Goal: Information Seeking & Learning: Find specific fact

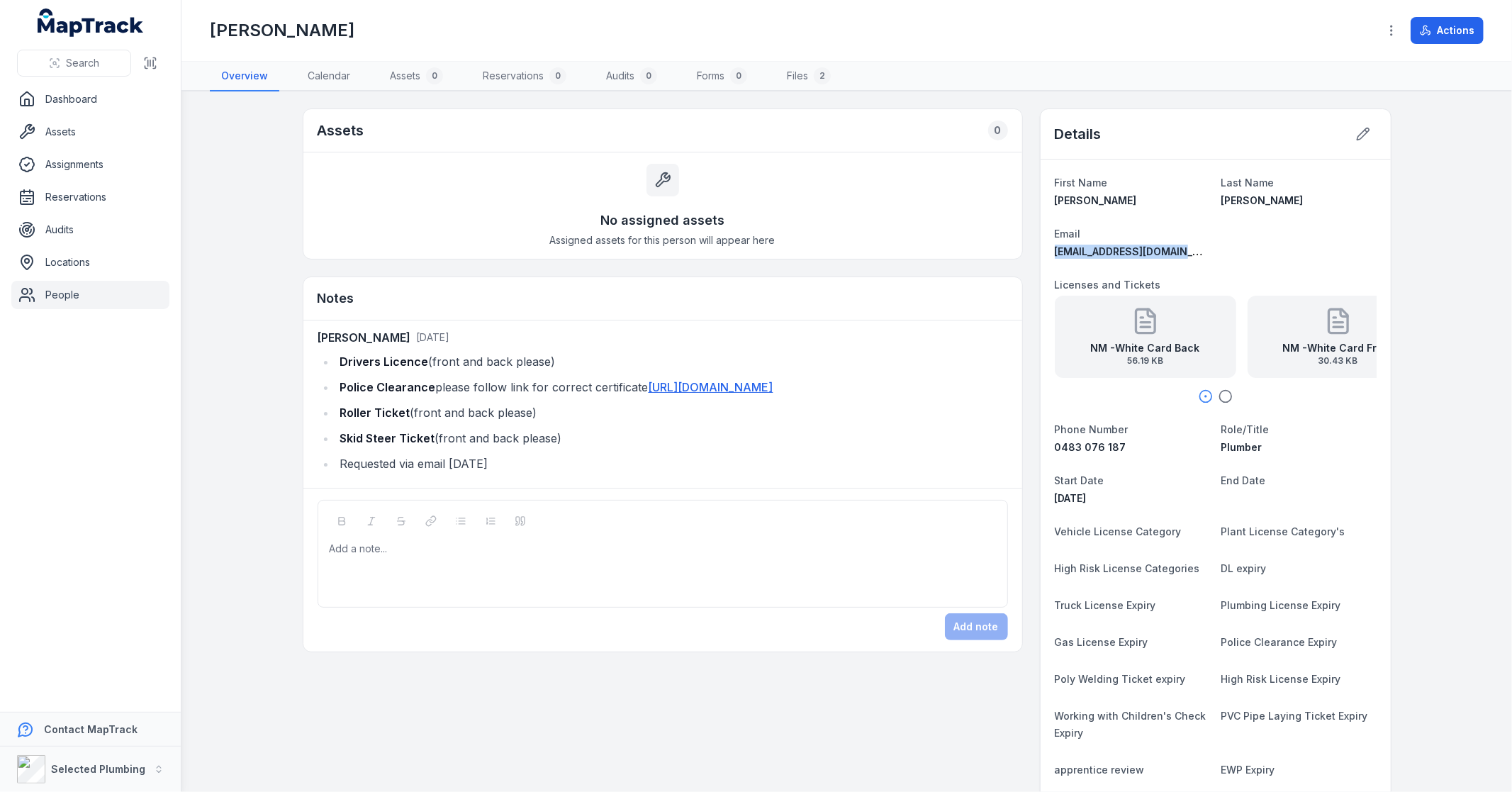
drag, startPoint x: 1191, startPoint y: 249, endPoint x: 1047, endPoint y: 242, distance: 144.2
click at [1047, 242] on div "First Name [PERSON_NAME] Last Name [PERSON_NAME] Email [EMAIL_ADDRESS][DOMAIN_N…" at bounding box center [1215, 545] width 351 height 772
copy span "[EMAIL_ADDRESS][DOMAIN_NAME]"
click at [1220, 397] on icon "button" at bounding box center [1225, 396] width 14 height 14
click at [61, 61] on button "Search" at bounding box center [74, 63] width 114 height 27
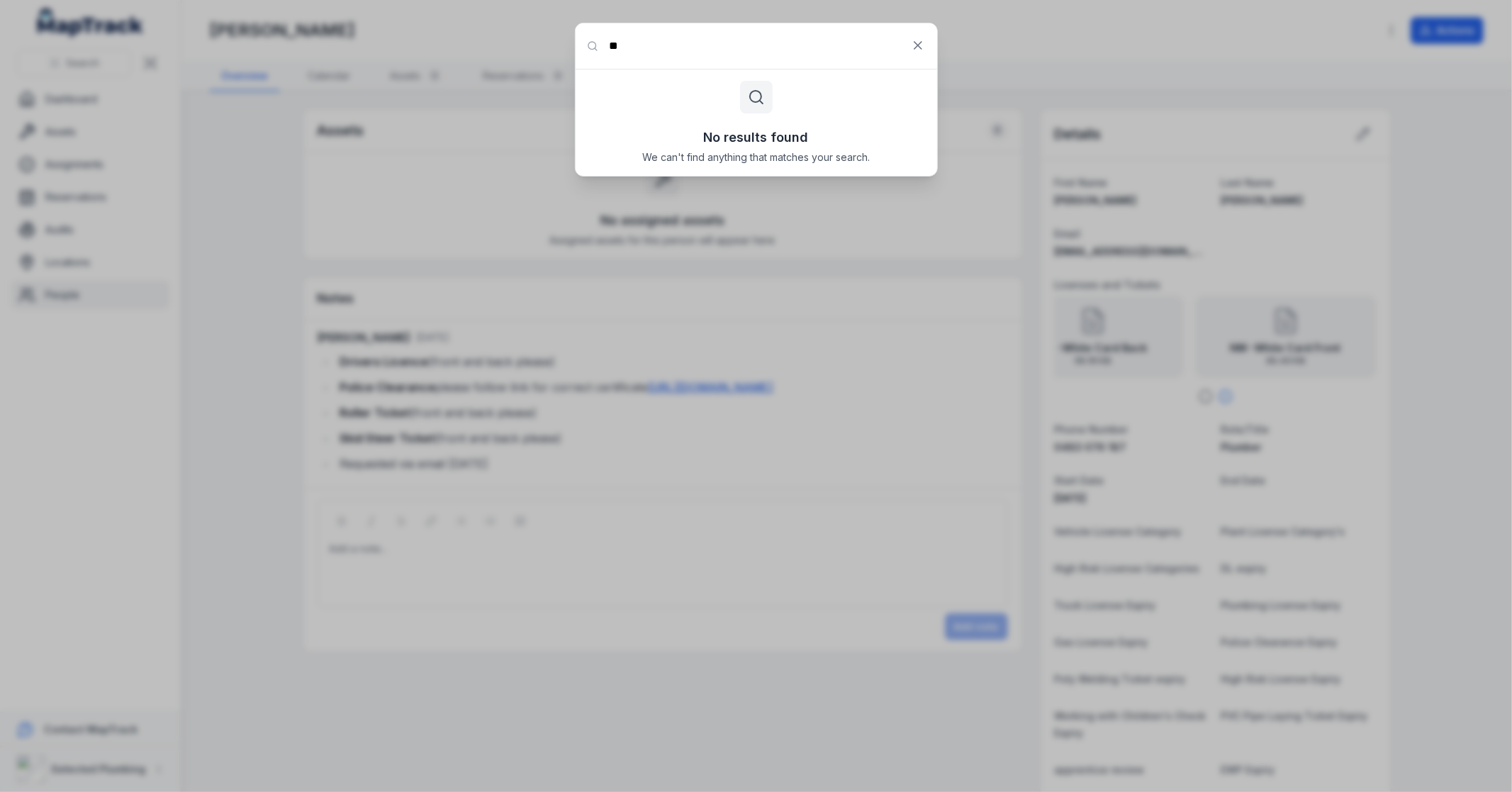
type input "*"
type input "**"
click at [619, 37] on input "**" at bounding box center [756, 46] width 362 height 46
drag, startPoint x: 622, startPoint y: 44, endPoint x: 567, endPoint y: 53, distance: 55.7
click at [570, 52] on div "Search for anything ** No results found We can't find anything that matches you…" at bounding box center [756, 396] width 1512 height 792
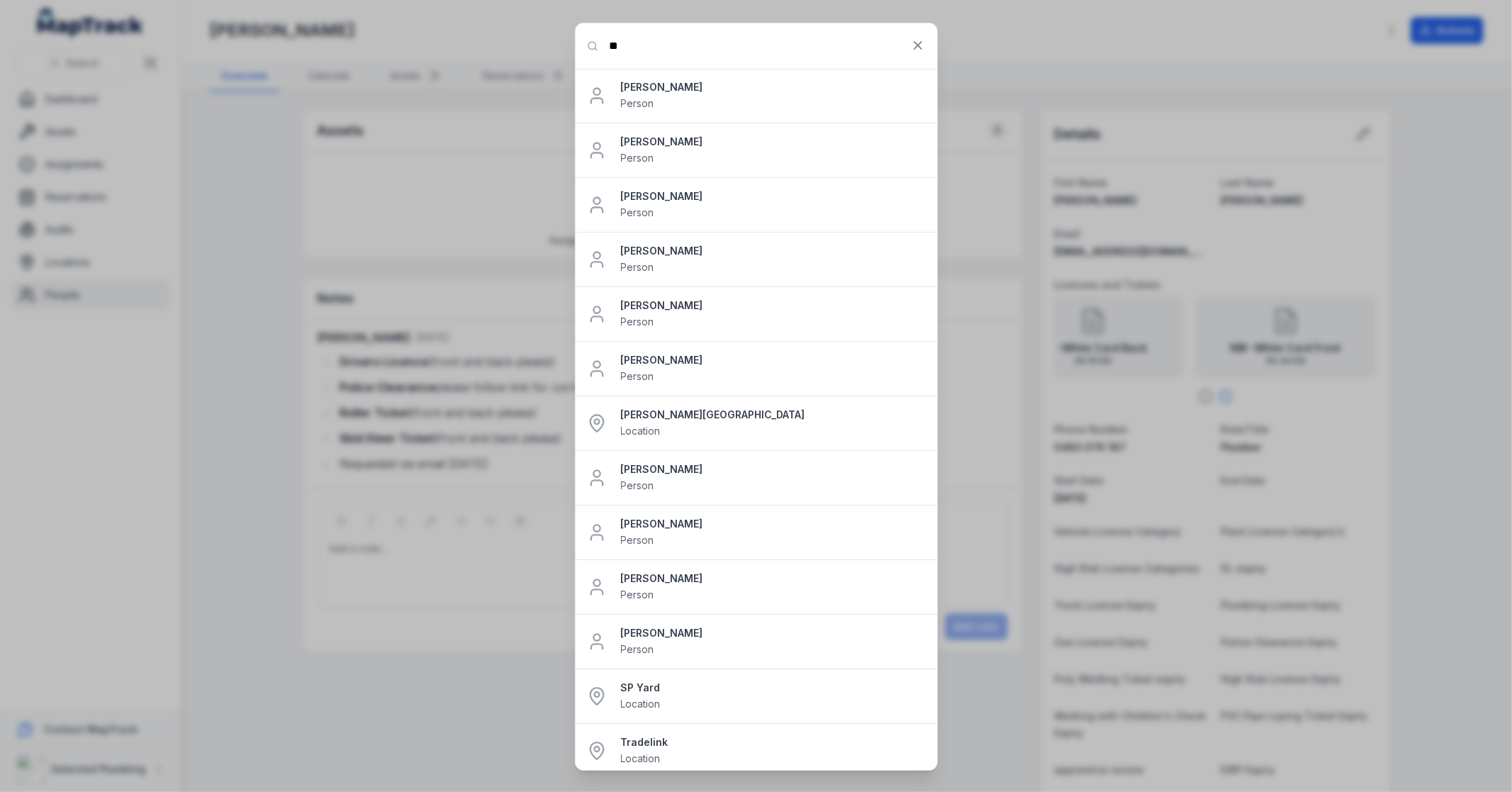
type input "**"
click at [75, 369] on div "Search for anything ** [PERSON_NAME] [PERSON_NAME] Person [PERSON_NAME] Person …" at bounding box center [756, 396] width 1512 height 792
click at [919, 51] on icon at bounding box center [918, 45] width 14 height 14
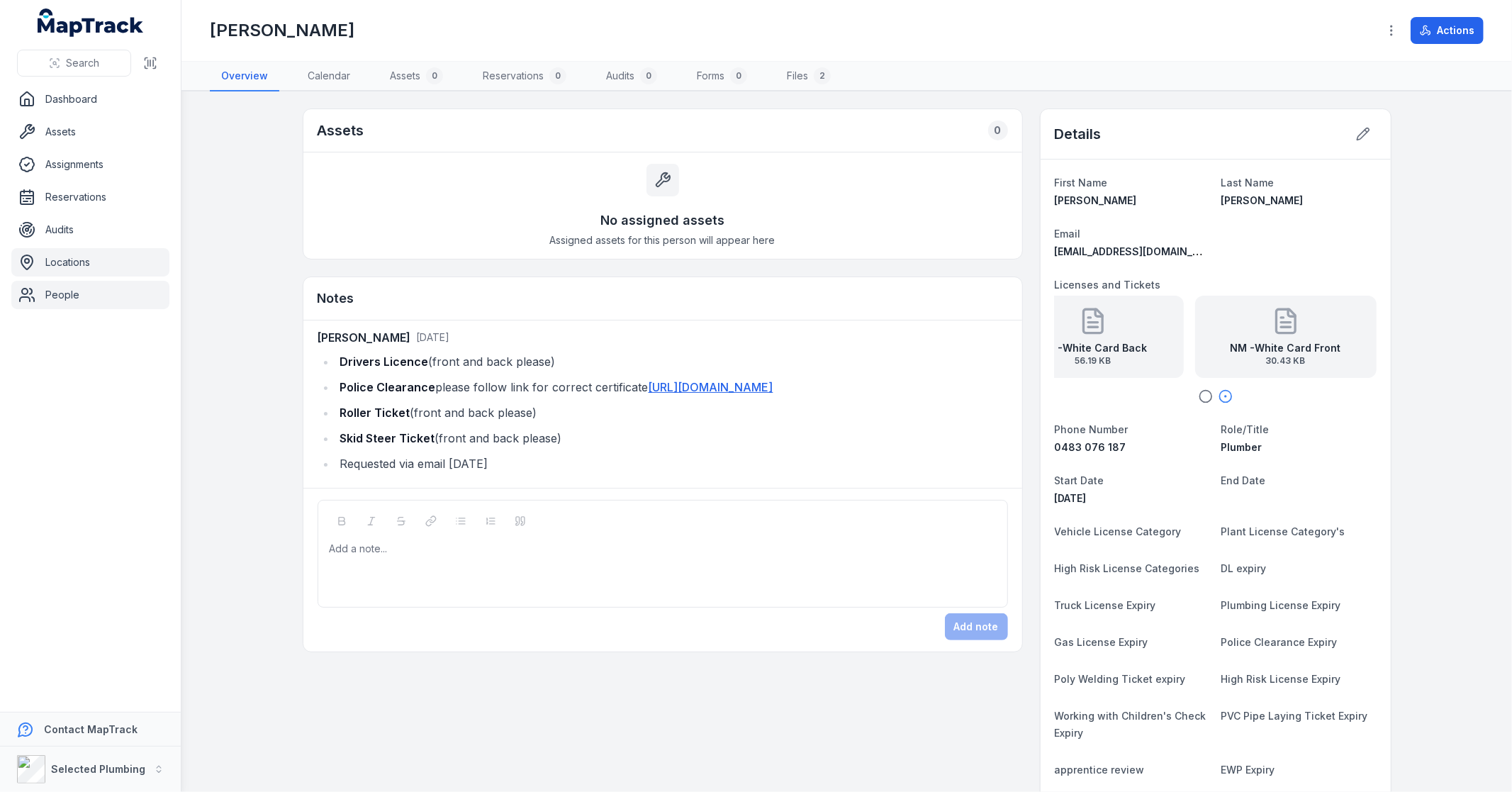
click at [68, 273] on link "Locations" at bounding box center [90, 263] width 158 height 28
click at [92, 304] on link "People" at bounding box center [90, 295] width 158 height 28
click at [68, 298] on link "People" at bounding box center [90, 295] width 158 height 28
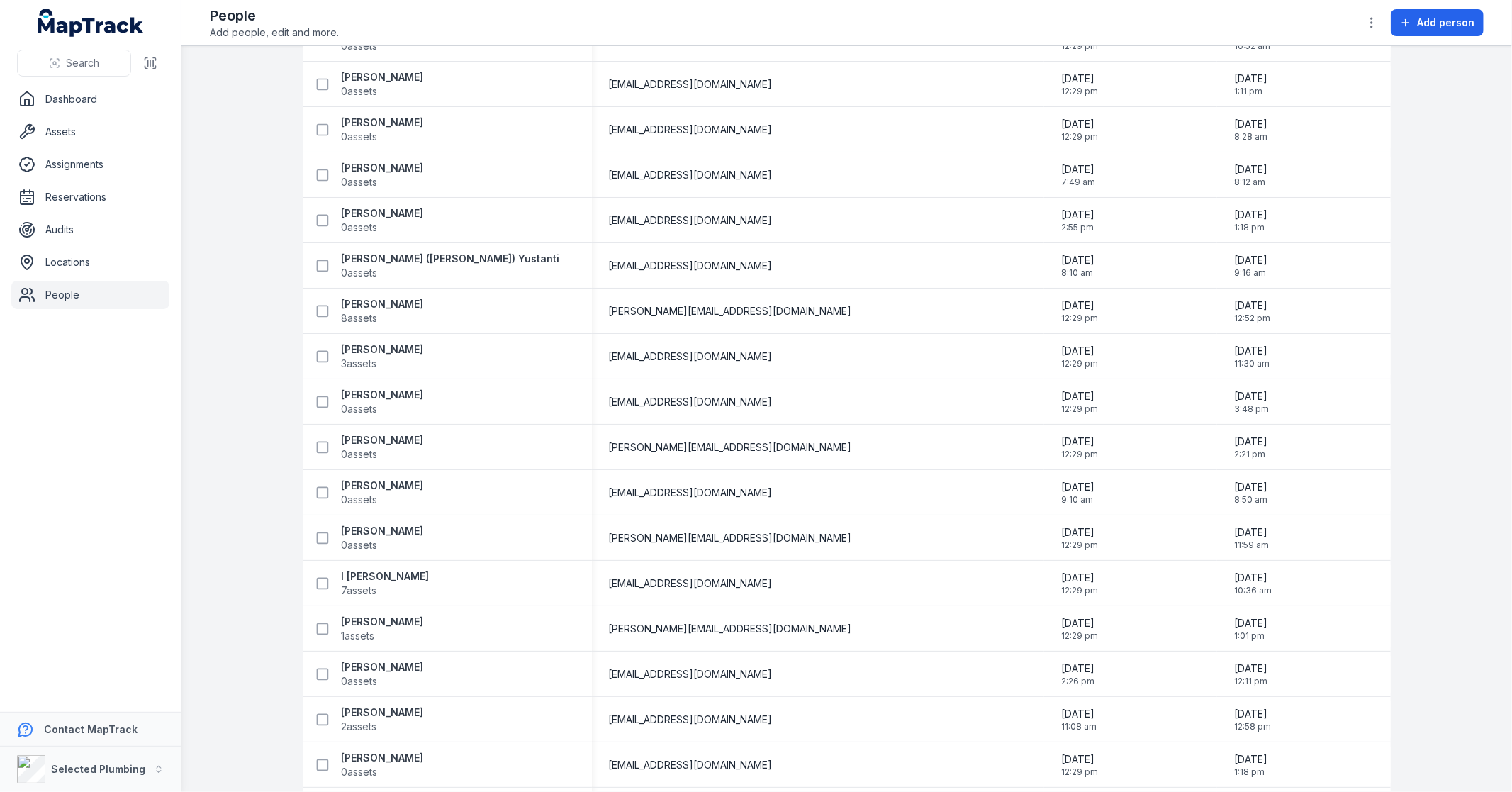
scroll to position [1260, 0]
click at [395, 576] on strong "I [PERSON_NAME]" at bounding box center [386, 576] width 88 height 14
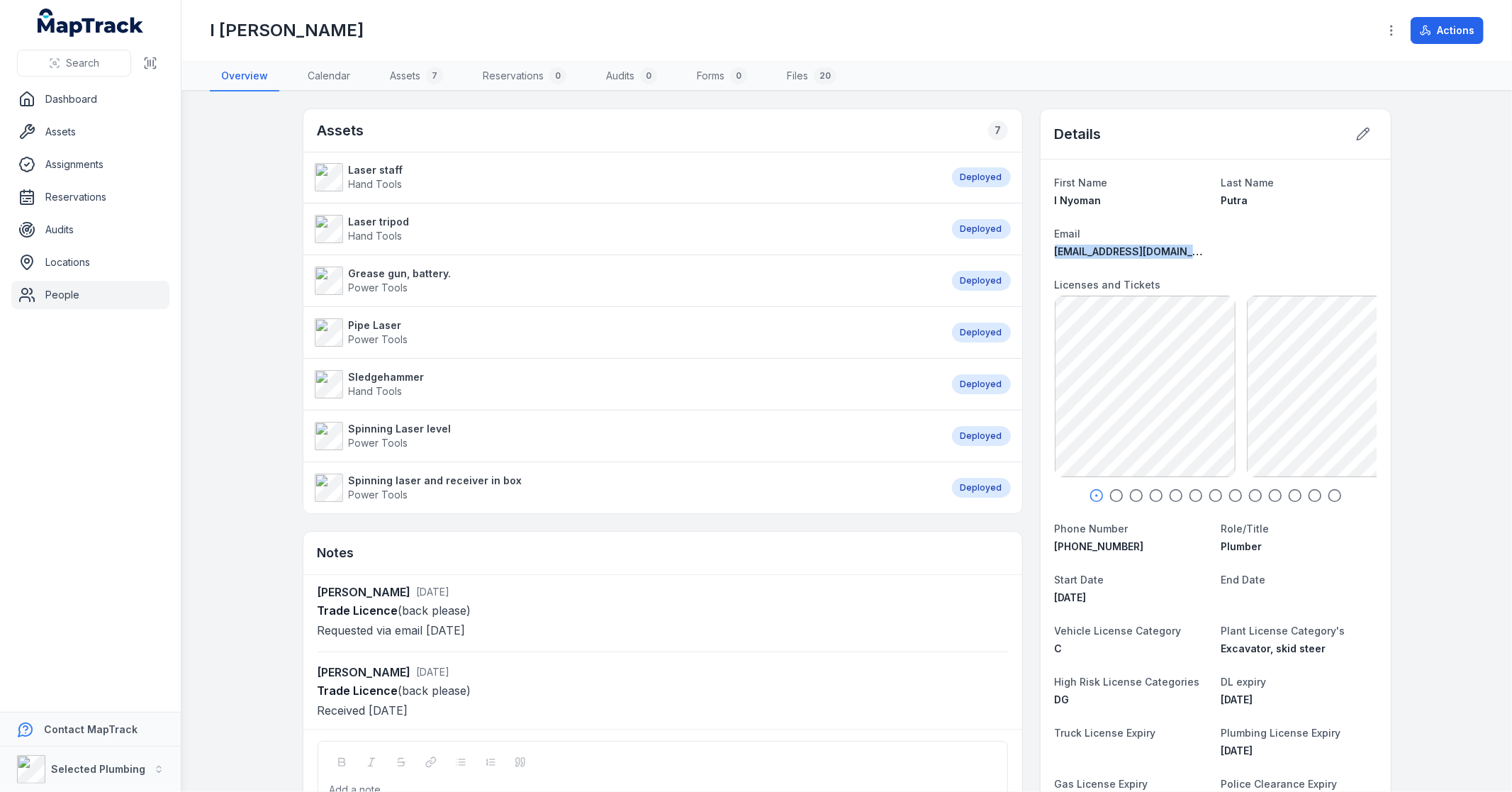
drag, startPoint x: 1200, startPoint y: 252, endPoint x: 1051, endPoint y: 251, distance: 149.0
click at [1055, 251] on div "[EMAIL_ADDRESS][DOMAIN_NAME]" at bounding box center [1132, 251] width 155 height 14
copy span "[EMAIL_ADDRESS][DOMAIN_NAME]"
click at [808, 78] on link "Files 20" at bounding box center [812, 77] width 72 height 30
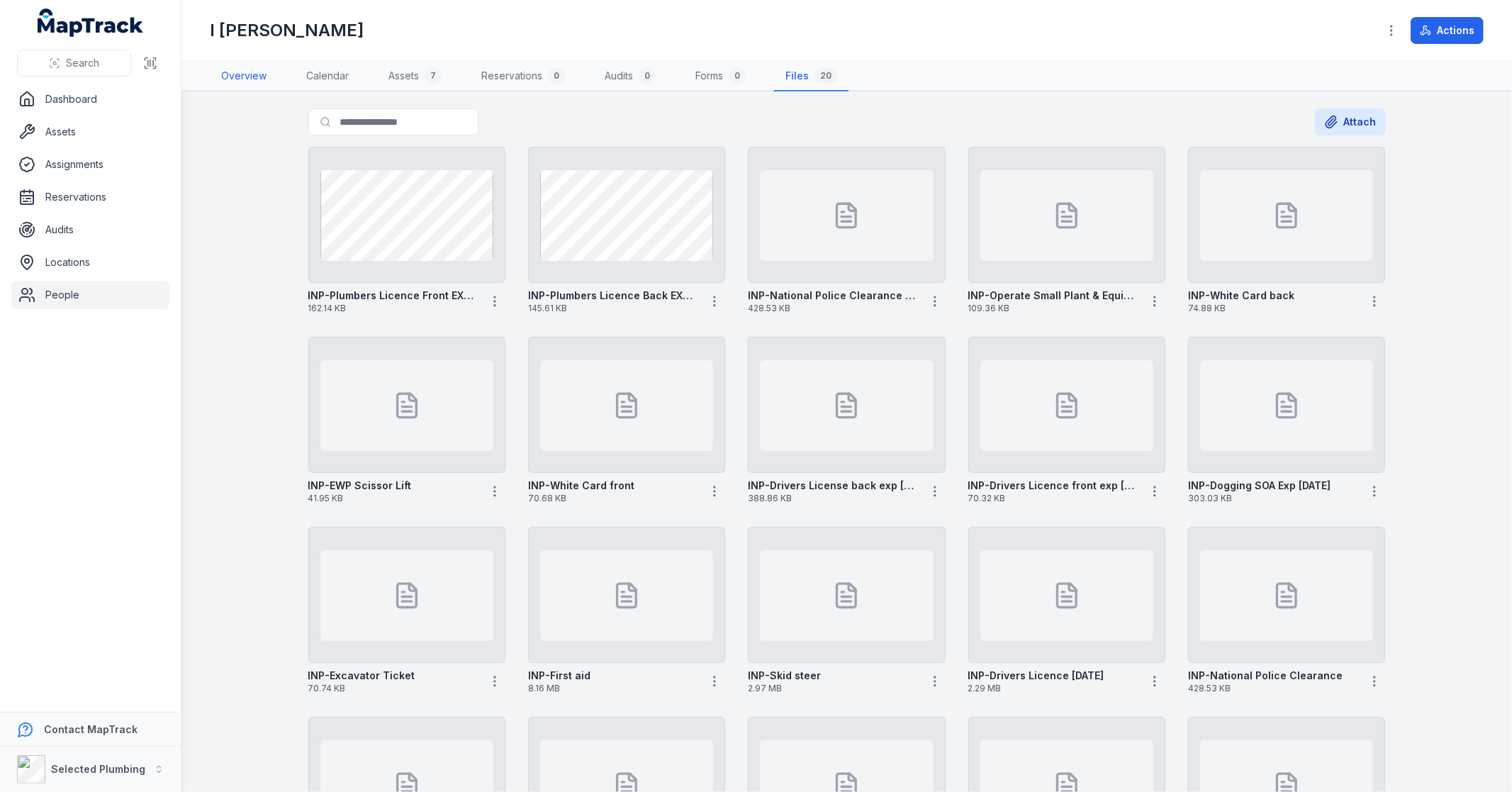
click at [253, 81] on link "Overview" at bounding box center [244, 77] width 68 height 30
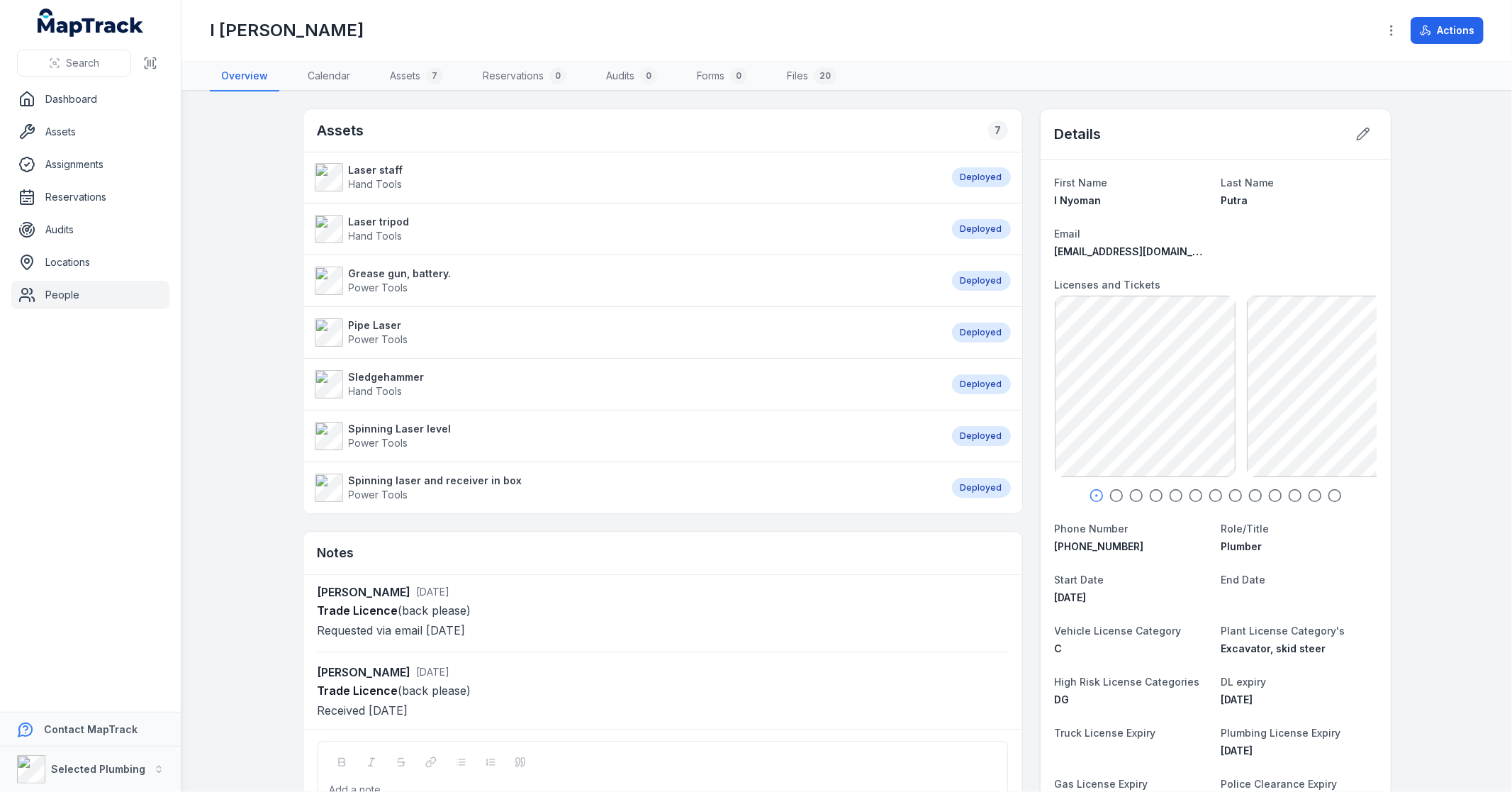
click at [1109, 494] on icon "button" at bounding box center [1116, 495] width 14 height 14
click at [1129, 494] on icon "button" at bounding box center [1136, 495] width 14 height 14
click at [1152, 500] on icon "button" at bounding box center [1155, 495] width 14 height 14
click at [104, 64] on button "Search" at bounding box center [74, 63] width 114 height 27
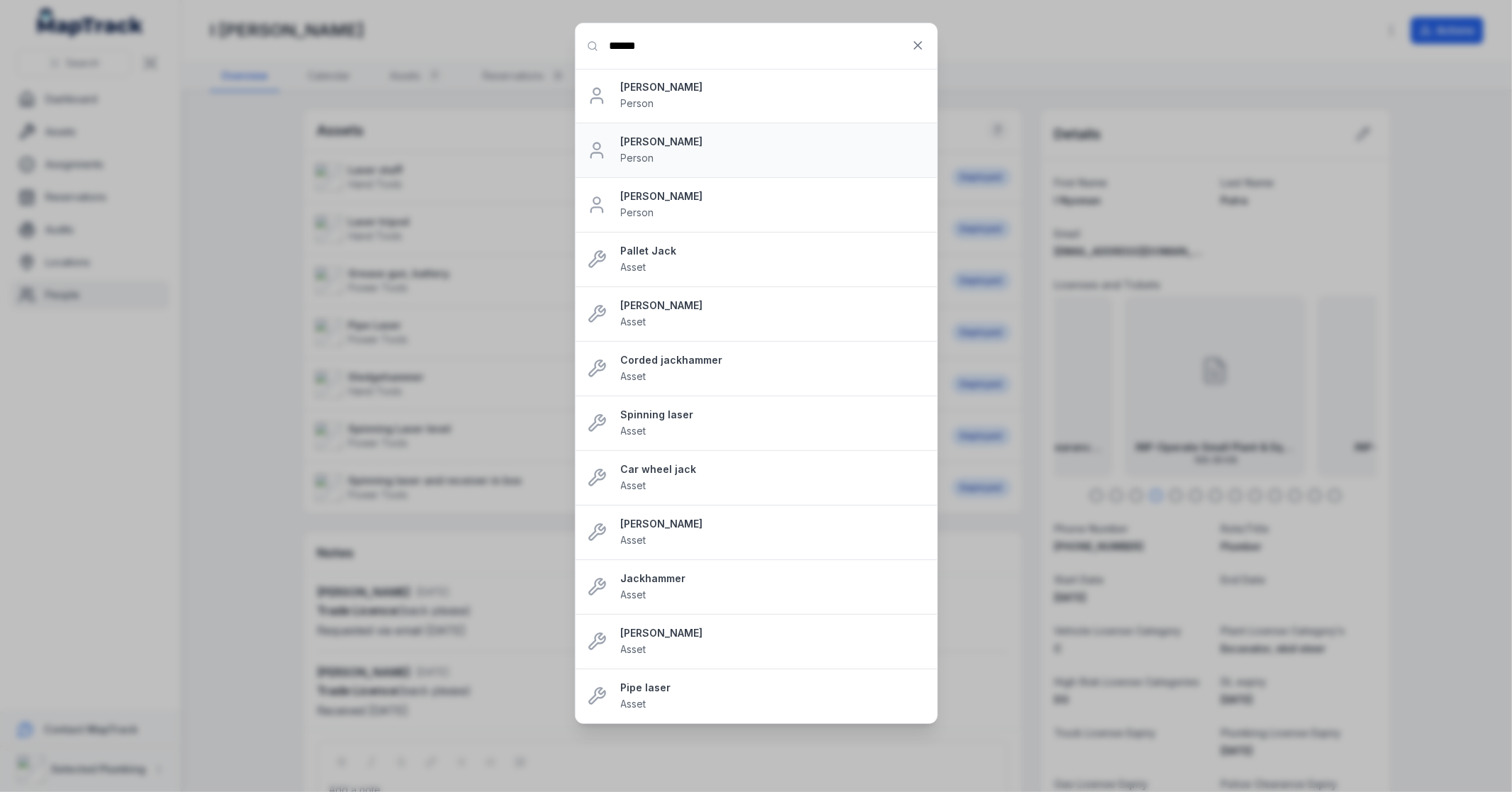
type input "******"
click at [670, 147] on strong "[PERSON_NAME]" at bounding box center [774, 141] width 305 height 14
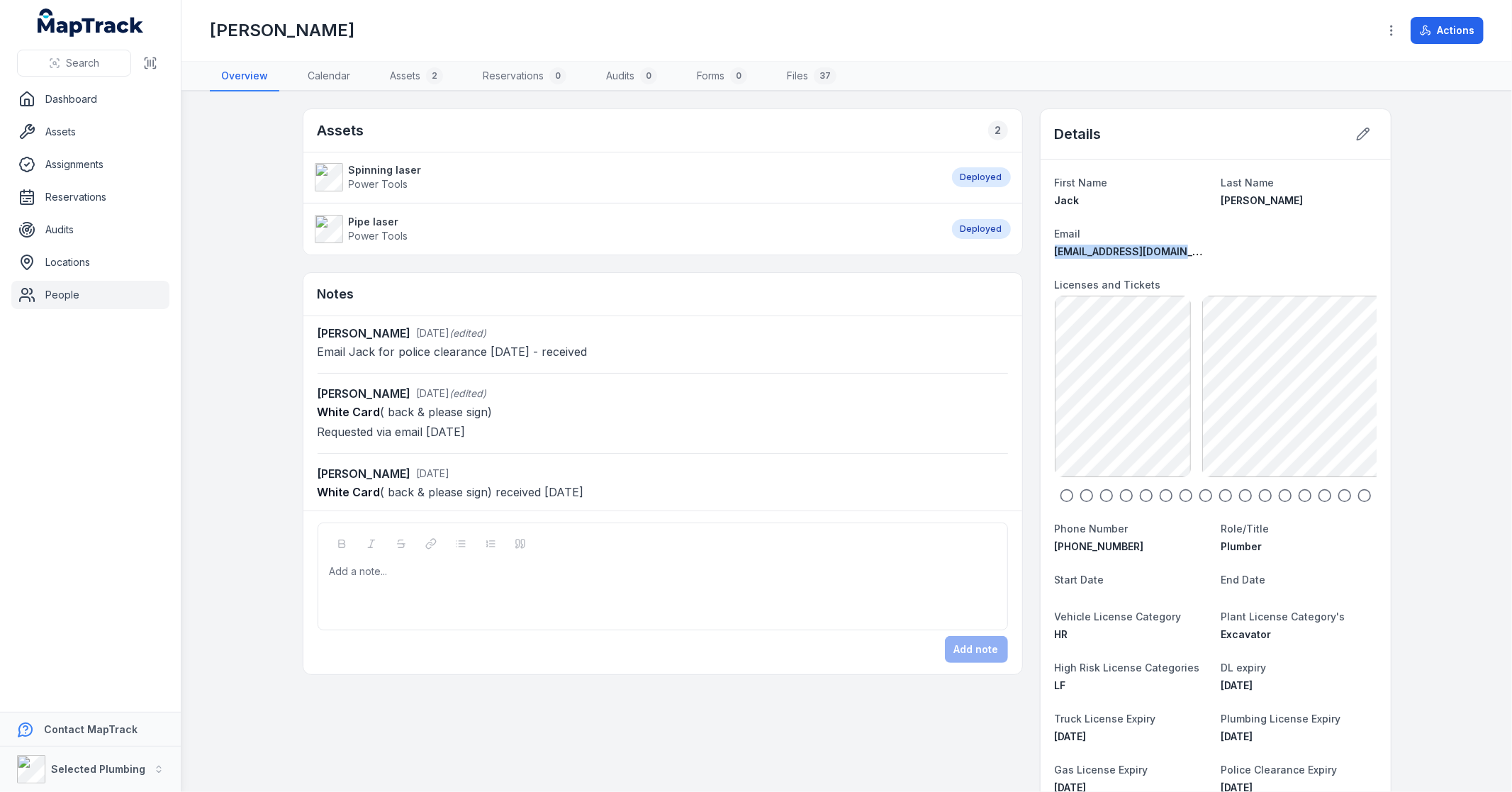
drag, startPoint x: 1226, startPoint y: 249, endPoint x: 1028, endPoint y: 257, distance: 198.2
click at [1028, 257] on div "Assets 2 Spinning laser Power Tools Deployed Pipe laser Power Tools Deployed No…" at bounding box center [847, 778] width 1089 height 1339
copy span "[EMAIL_ADDRESS][DOMAIN_NAME]"
click at [1079, 494] on icon "button" at bounding box center [1086, 495] width 14 height 14
click at [1060, 497] on icon "button" at bounding box center [1067, 495] width 14 height 14
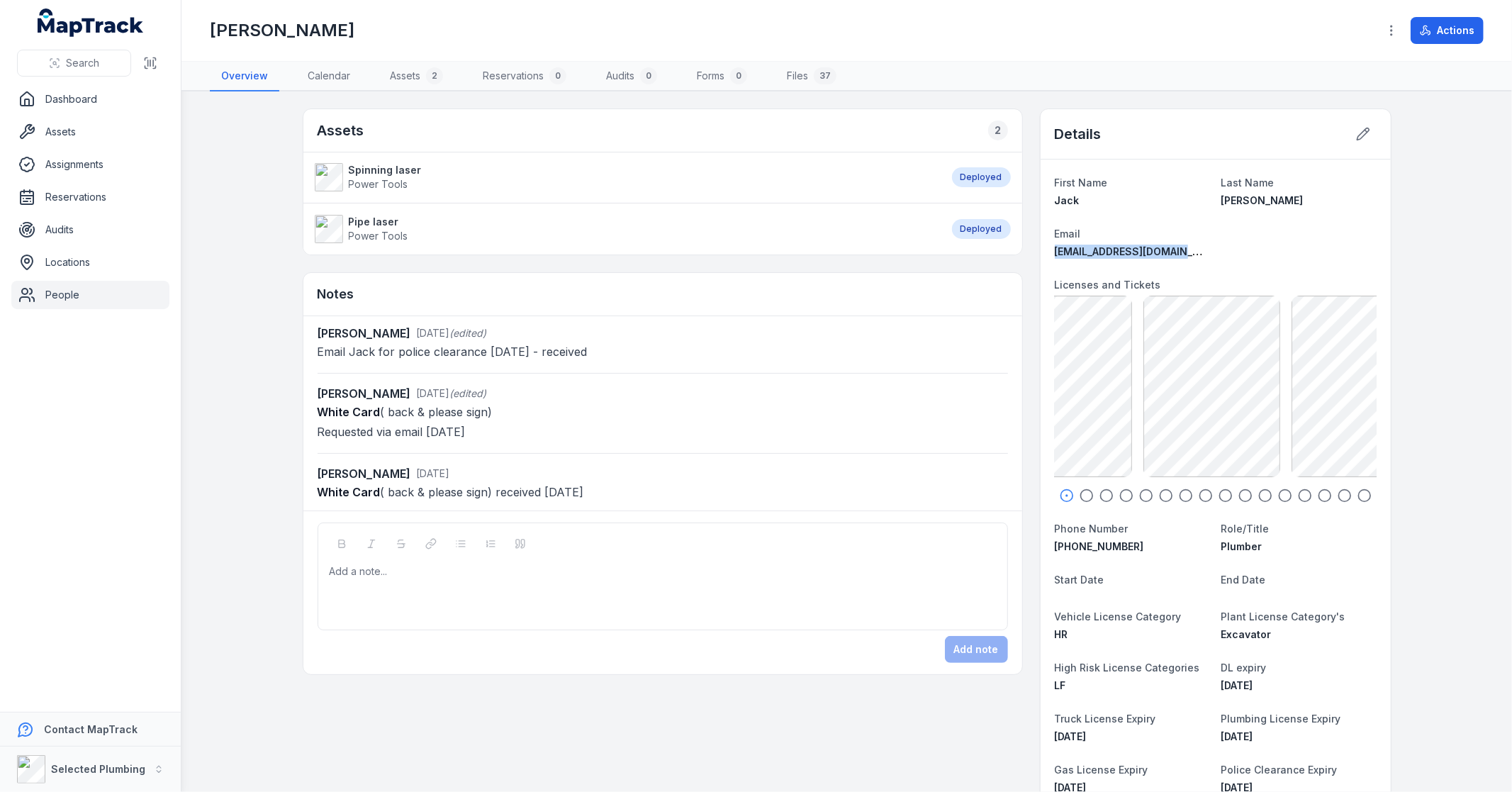
click at [1060, 497] on icon "button" at bounding box center [1067, 495] width 14 height 14
click at [1061, 497] on icon "button" at bounding box center [1067, 495] width 14 height 14
click at [1419, 416] on main "Assets 2 Spinning laser Power Tools Deployed Pipe laser Power Tools Deployed No…" at bounding box center [847, 441] width 1330 height 701
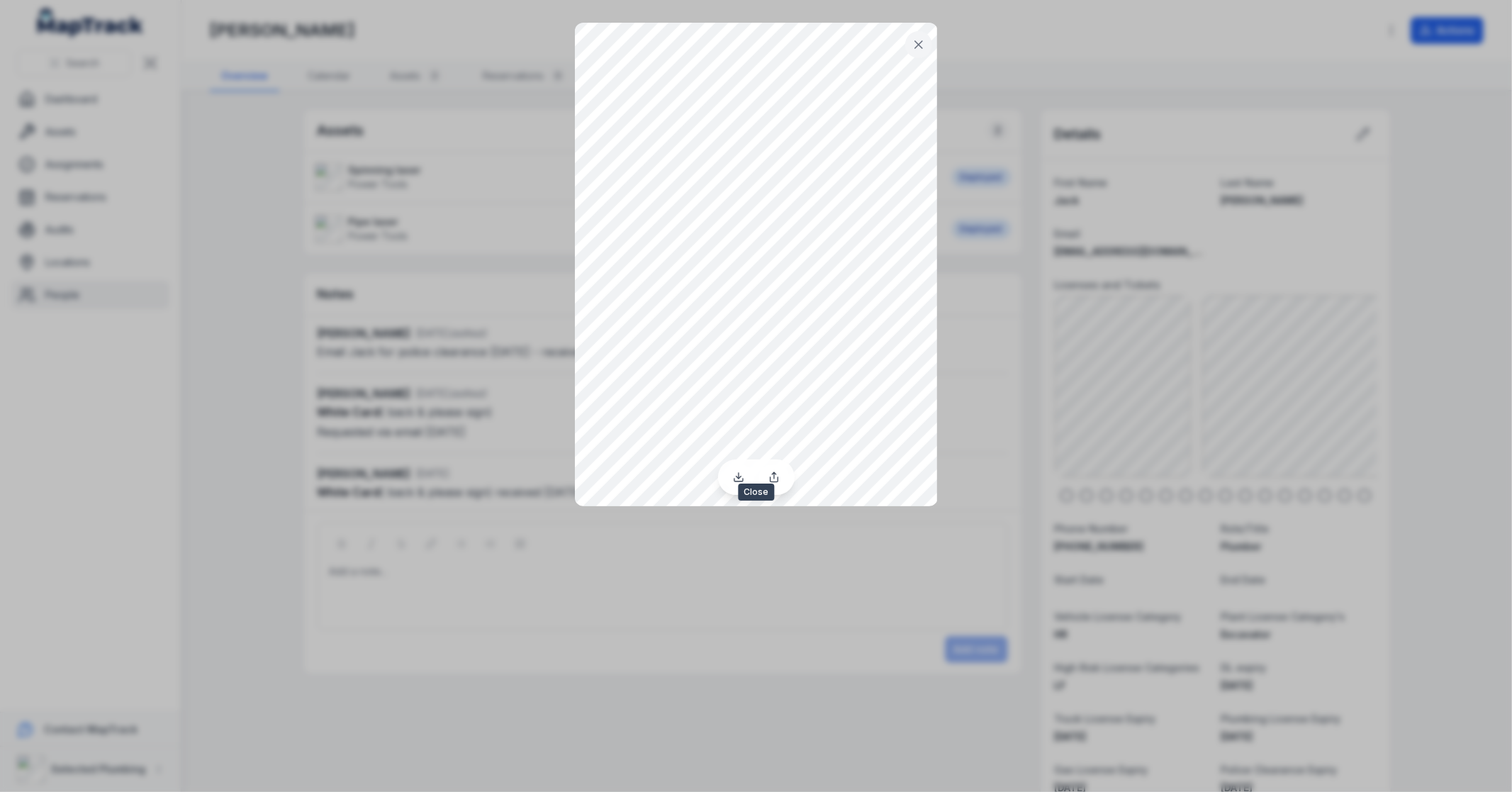
click at [913, 52] on button at bounding box center [919, 45] width 27 height 27
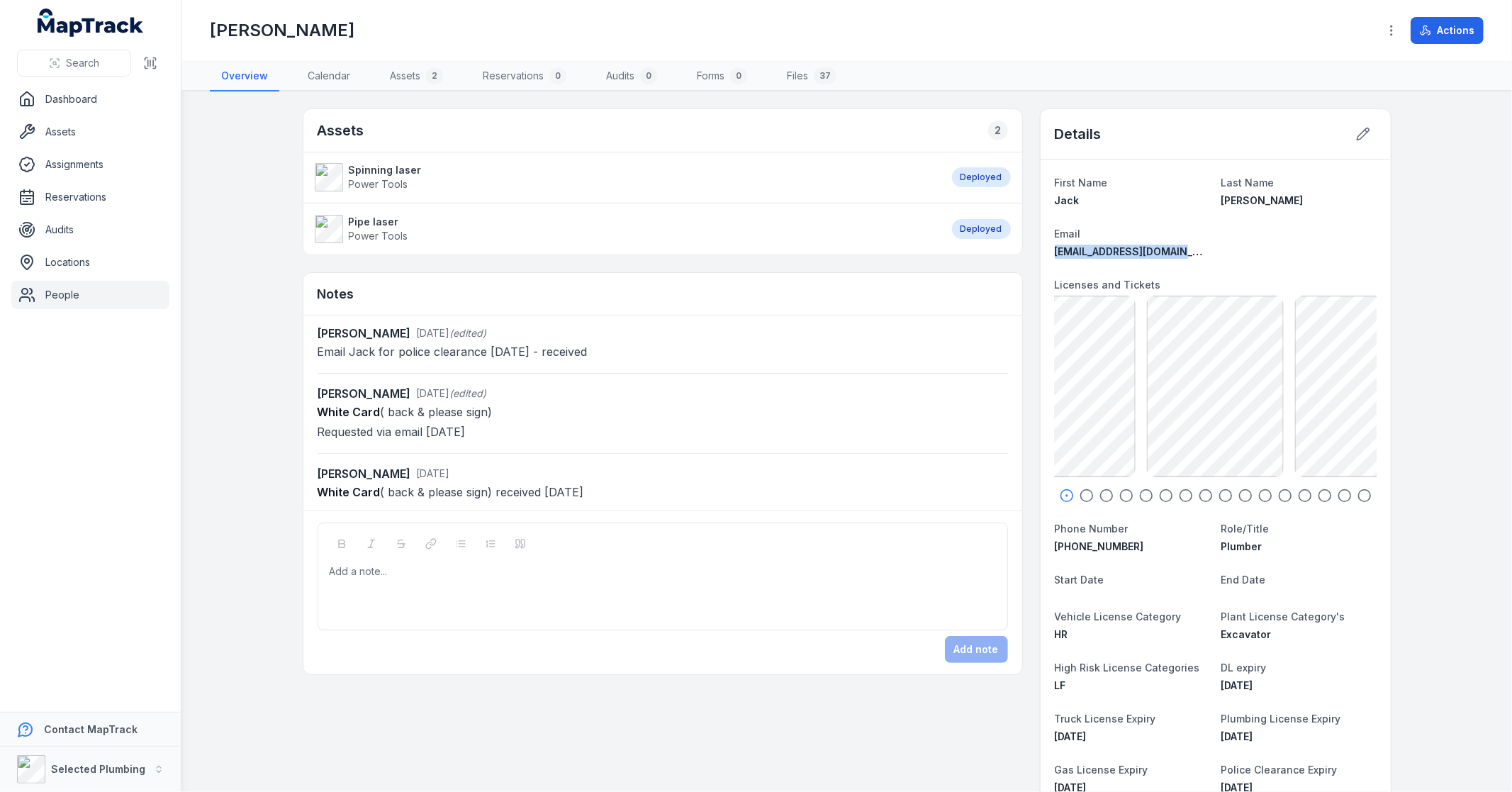
click at [1125, 416] on div "JT - White Card Front 41.05 KB JT-Operate 4WD 36.45 KB JT-Gas Fitting License f…" at bounding box center [966, 386] width 322 height 182
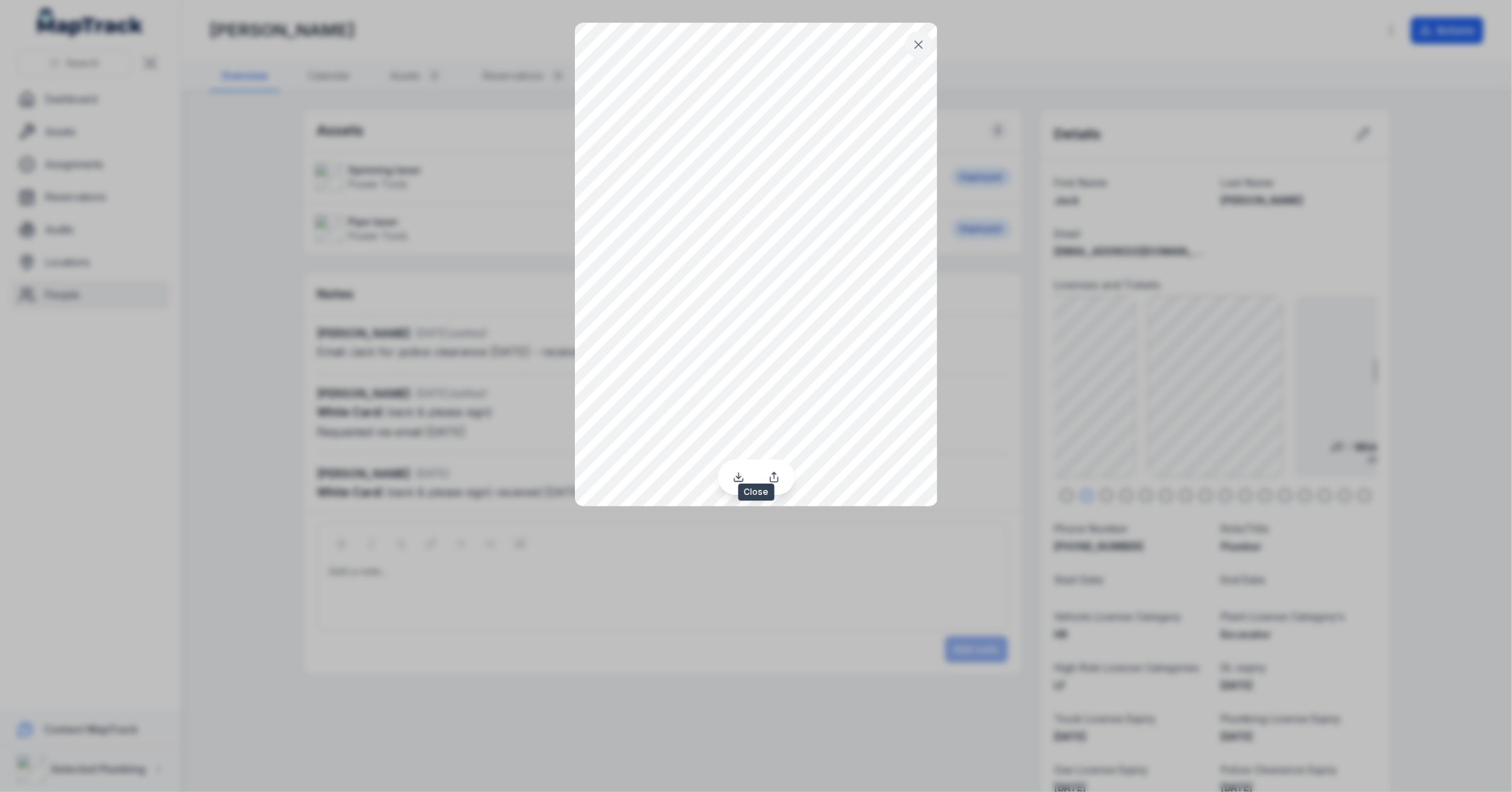
click at [917, 46] on icon at bounding box center [918, 44] width 7 height 7
click at [914, 40] on icon at bounding box center [919, 44] width 14 height 14
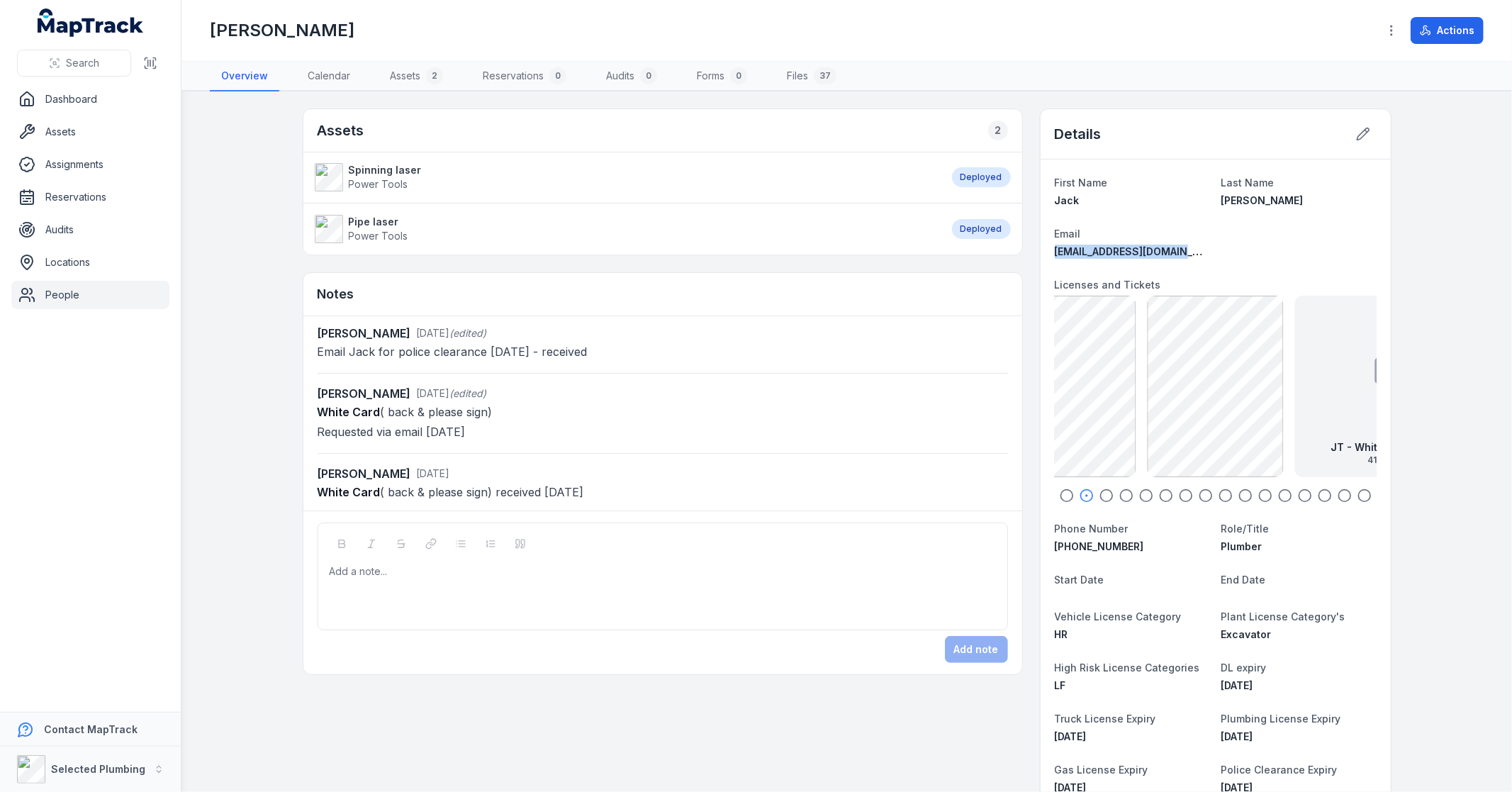
click at [1106, 497] on circle "button" at bounding box center [1106, 496] width 12 height 12
click at [1123, 500] on icon "button" at bounding box center [1126, 495] width 14 height 14
click at [1139, 501] on icon "button" at bounding box center [1146, 495] width 14 height 14
click at [1163, 497] on icon "button" at bounding box center [1166, 495] width 14 height 14
click at [1179, 494] on icon "button" at bounding box center [1185, 495] width 14 height 14
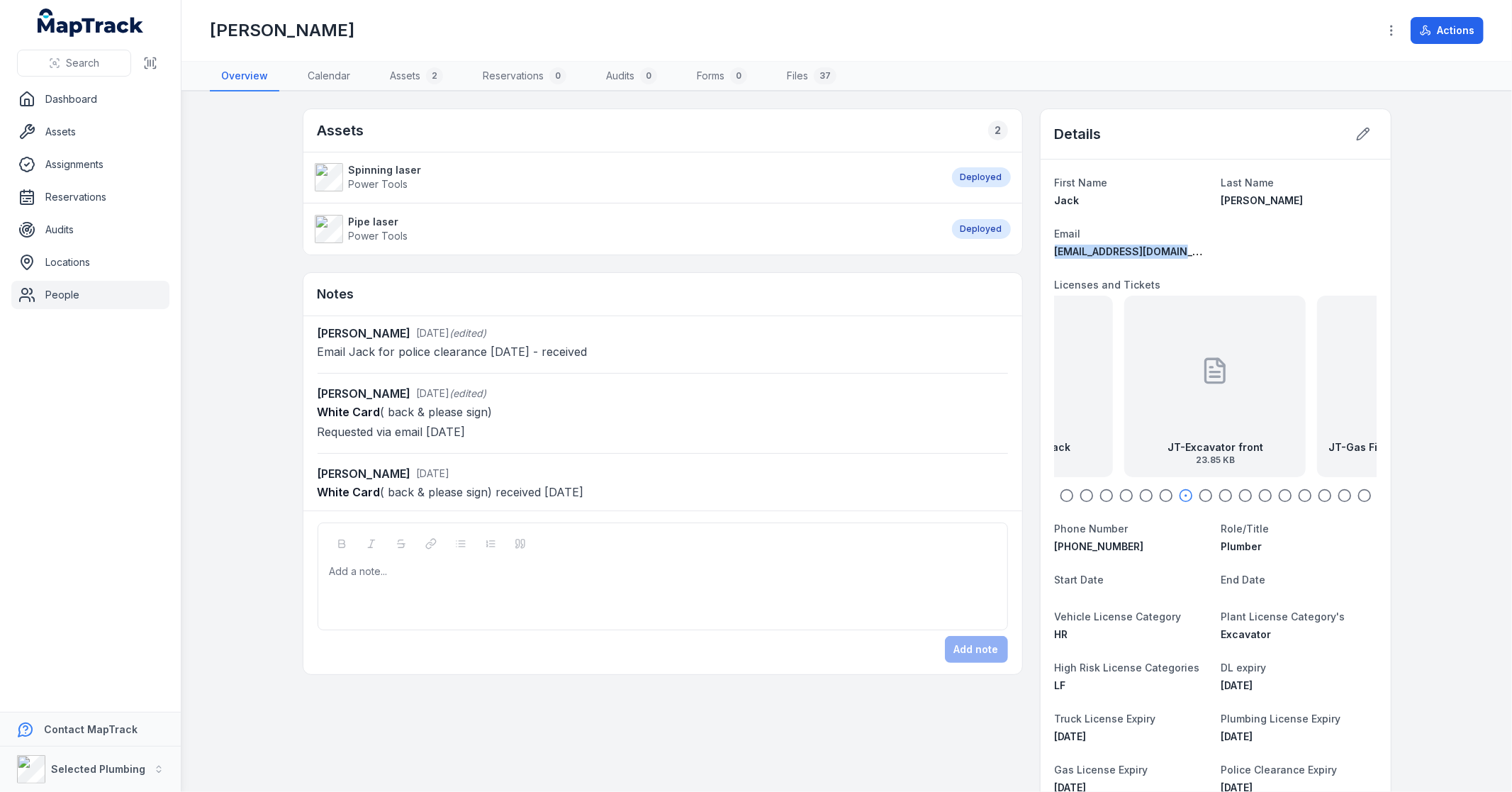
click at [1357, 498] on icon "button" at bounding box center [1364, 495] width 14 height 14
click at [1357, 494] on icon "button" at bounding box center [1364, 495] width 14 height 14
click at [1338, 492] on icon "button" at bounding box center [1345, 495] width 14 height 14
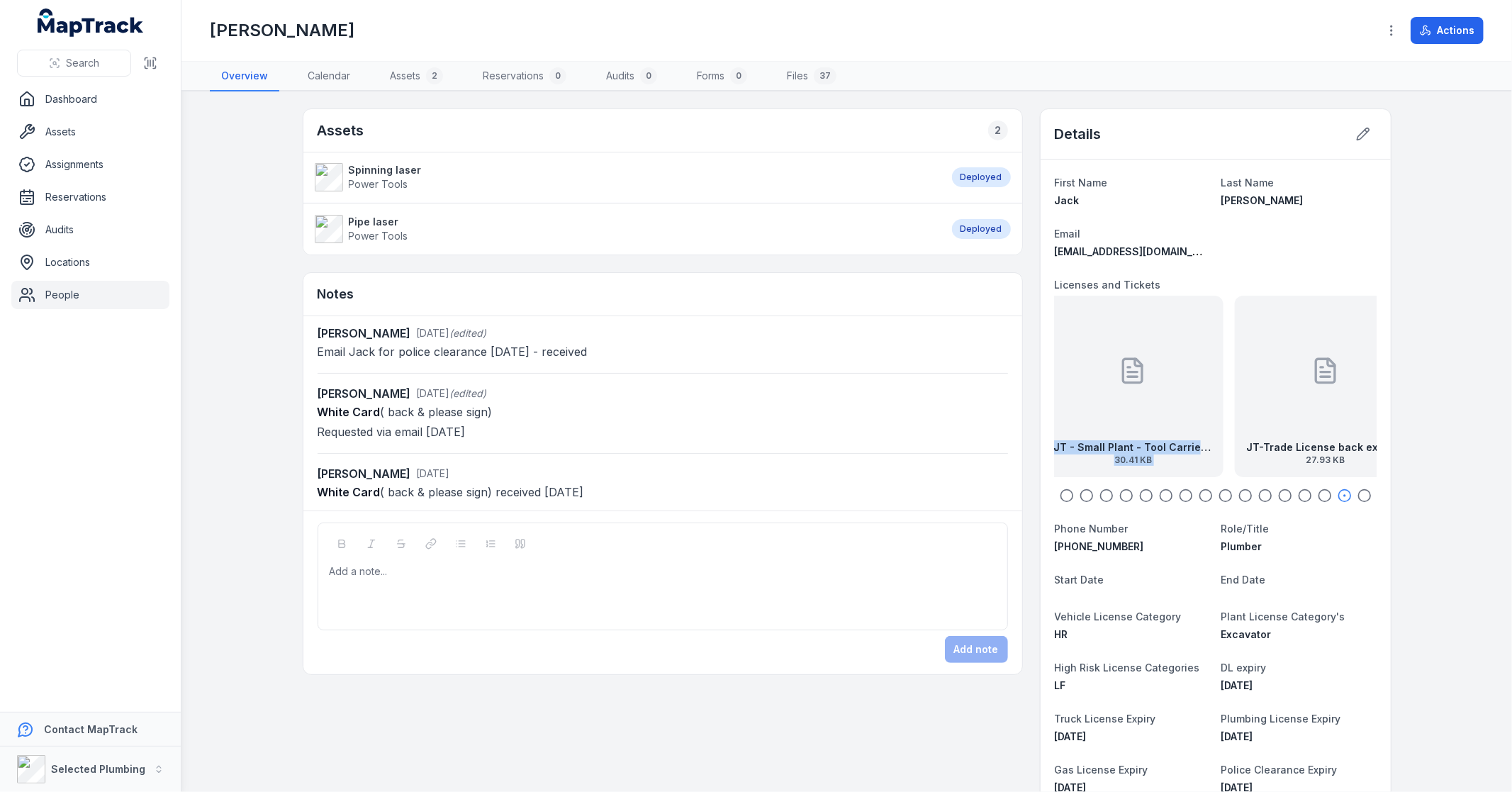
drag, startPoint x: 1243, startPoint y: 414, endPoint x: 1387, endPoint y: 411, distance: 144.0
click at [1387, 411] on main "Assets 2 Spinning laser Power Tools Deployed Pipe laser Power Tools Deployed No…" at bounding box center [847, 441] width 1330 height 701
drag, startPoint x: 1172, startPoint y: 398, endPoint x: 1366, endPoint y: 403, distance: 194.1
click at [1366, 403] on div "JT - Small Plant - Tool Carrier, Roller, Water Vehicle, Tip Truck, Light Vehicl…" at bounding box center [1408, 386] width 182 height 182
drag, startPoint x: 1173, startPoint y: 385, endPoint x: 1300, endPoint y: 384, distance: 127.0
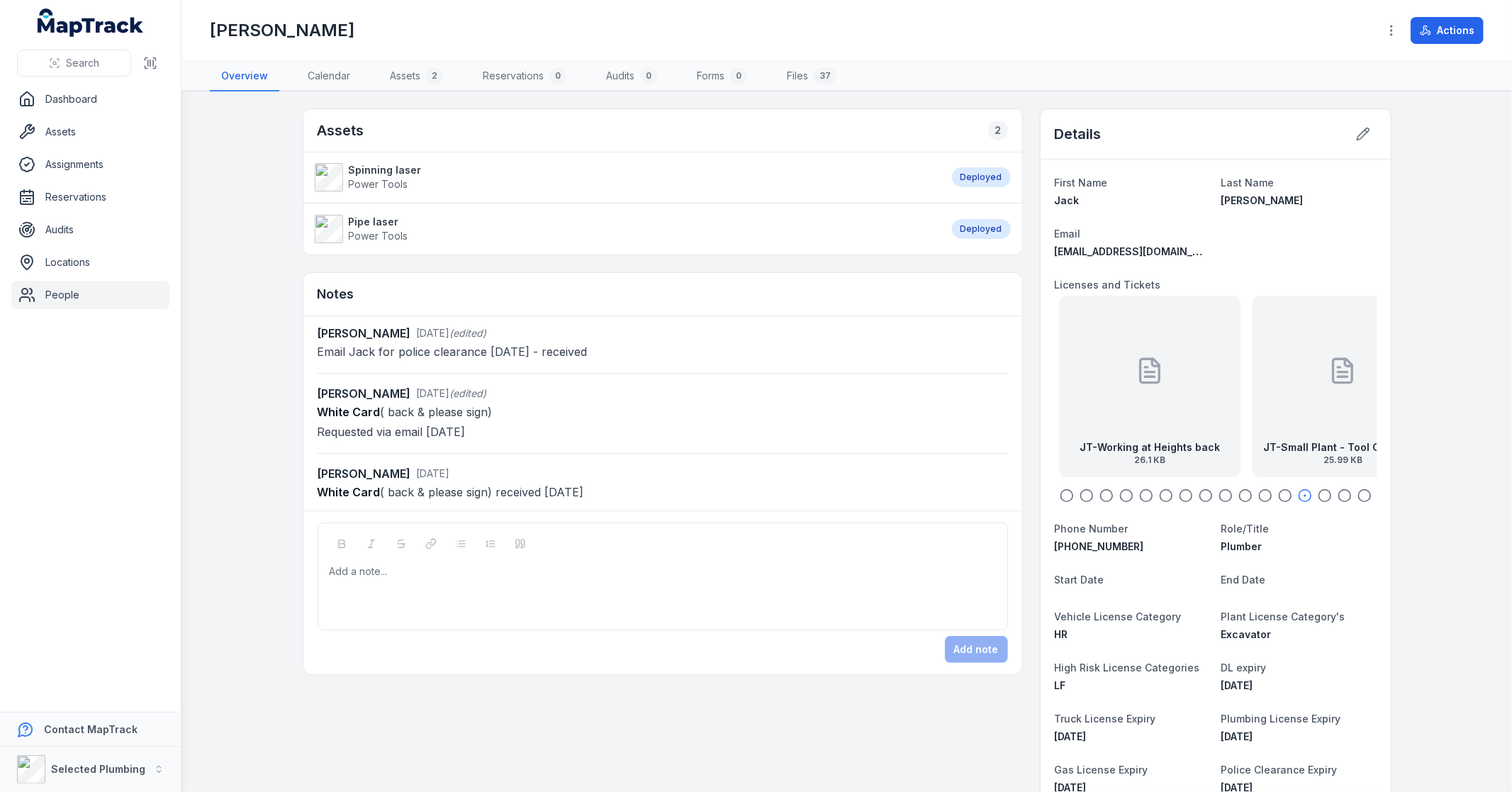
click at [1300, 384] on div "JT-Small Plant - Tool Carrier, Roller, Water Vehicle, Tip Truck, Light Vehicle …" at bounding box center [1343, 386] width 182 height 182
drag, startPoint x: 1159, startPoint y: 377, endPoint x: 1328, endPoint y: 390, distance: 169.5
click at [1328, 390] on div "JT-Working at Heights back 26.1 KB" at bounding box center [1380, 386] width 182 height 182
drag, startPoint x: 1179, startPoint y: 379, endPoint x: 1330, endPoint y: 379, distance: 151.0
click at [1330, 379] on div "JT-Working at Heights front 93.15 KB" at bounding box center [1357, 386] width 182 height 182
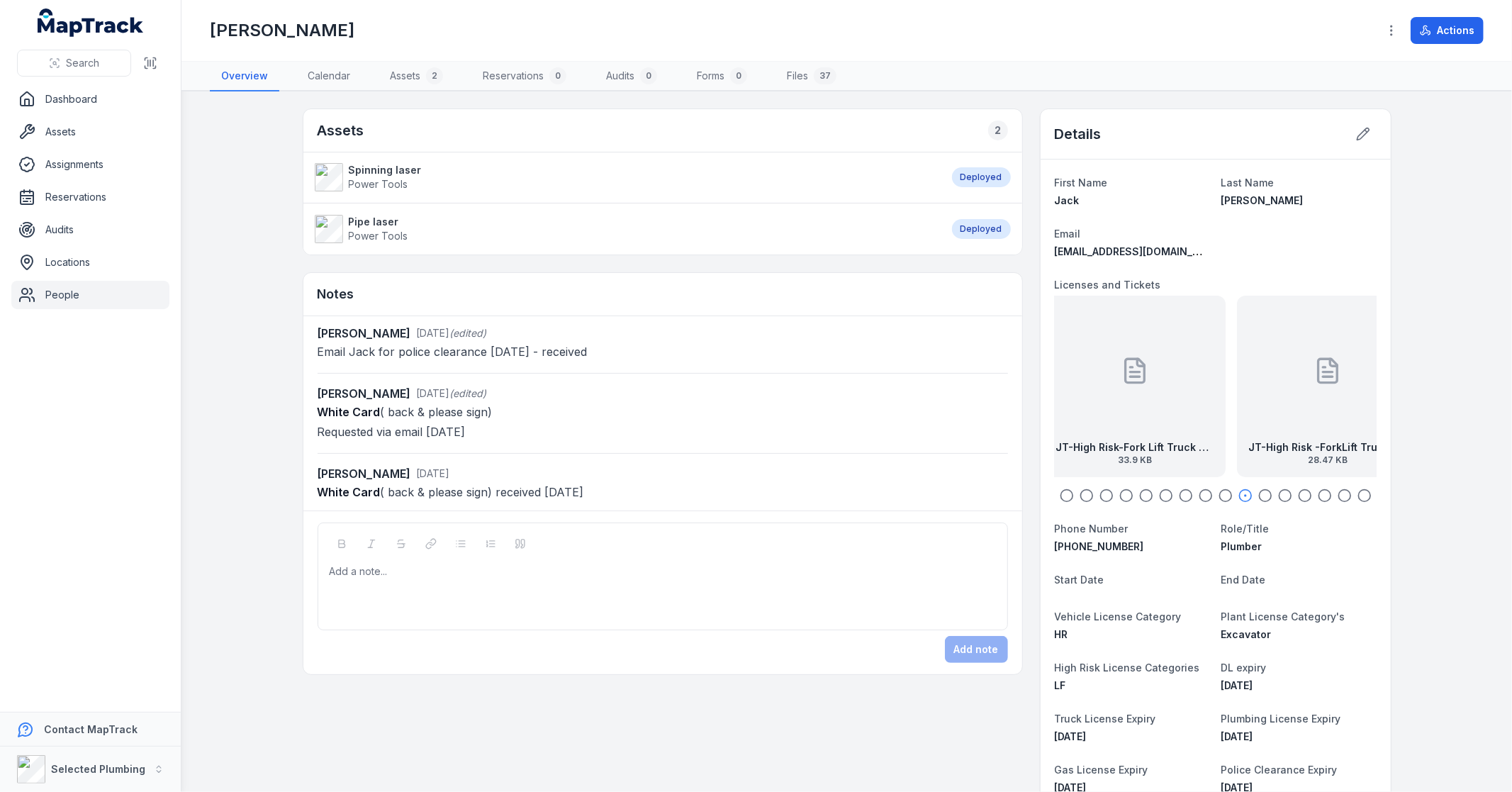
drag, startPoint x: 1187, startPoint y: 376, endPoint x: 1364, endPoint y: 378, distance: 177.0
click at [1342, 378] on icon at bounding box center [1328, 371] width 28 height 28
drag, startPoint x: 1202, startPoint y: 372, endPoint x: 1351, endPoint y: 378, distance: 149.1
click at [1351, 378] on icon at bounding box center [1361, 371] width 28 height 28
drag, startPoint x: 1184, startPoint y: 378, endPoint x: 1383, endPoint y: 378, distance: 199.0
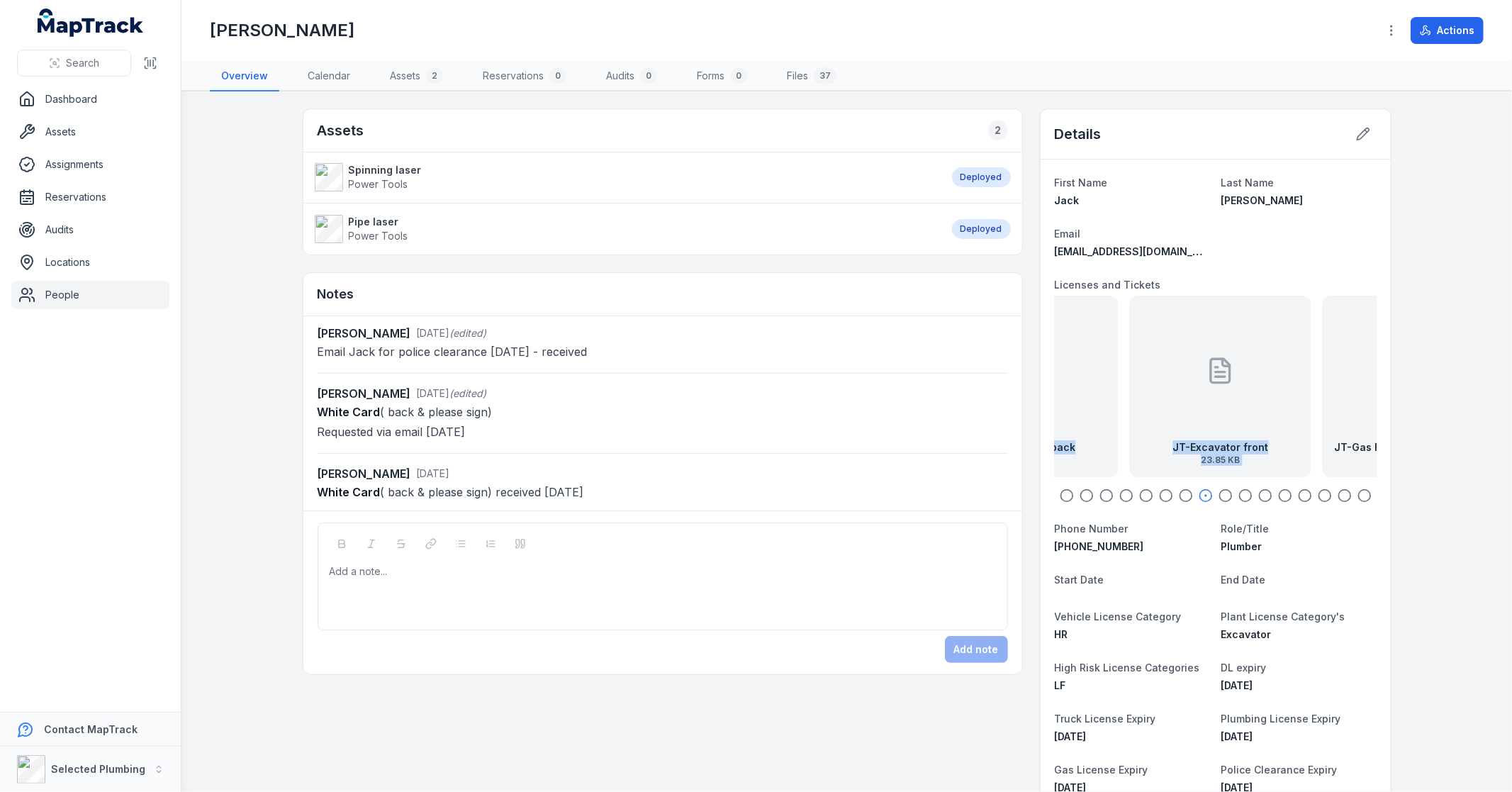
click at [1383, 378] on div "First Name [PERSON_NAME] Last Name [PERSON_NAME] Email [EMAIL_ADDRESS][DOMAIN_N…" at bounding box center [1215, 623] width 351 height 928
drag, startPoint x: 1199, startPoint y: 381, endPoint x: 1410, endPoint y: 381, distance: 211.0
click at [1410, 381] on main "Assets 2 Spinning laser Power Tools Deployed Pipe laser Power Tools Deployed No…" at bounding box center [847, 441] width 1330 height 701
drag, startPoint x: 1232, startPoint y: 377, endPoint x: 1476, endPoint y: 381, distance: 244.0
click at [1476, 381] on main "Assets 2 Spinning laser Power Tools Deployed Pipe laser Power Tools Deployed No…" at bounding box center [847, 441] width 1330 height 701
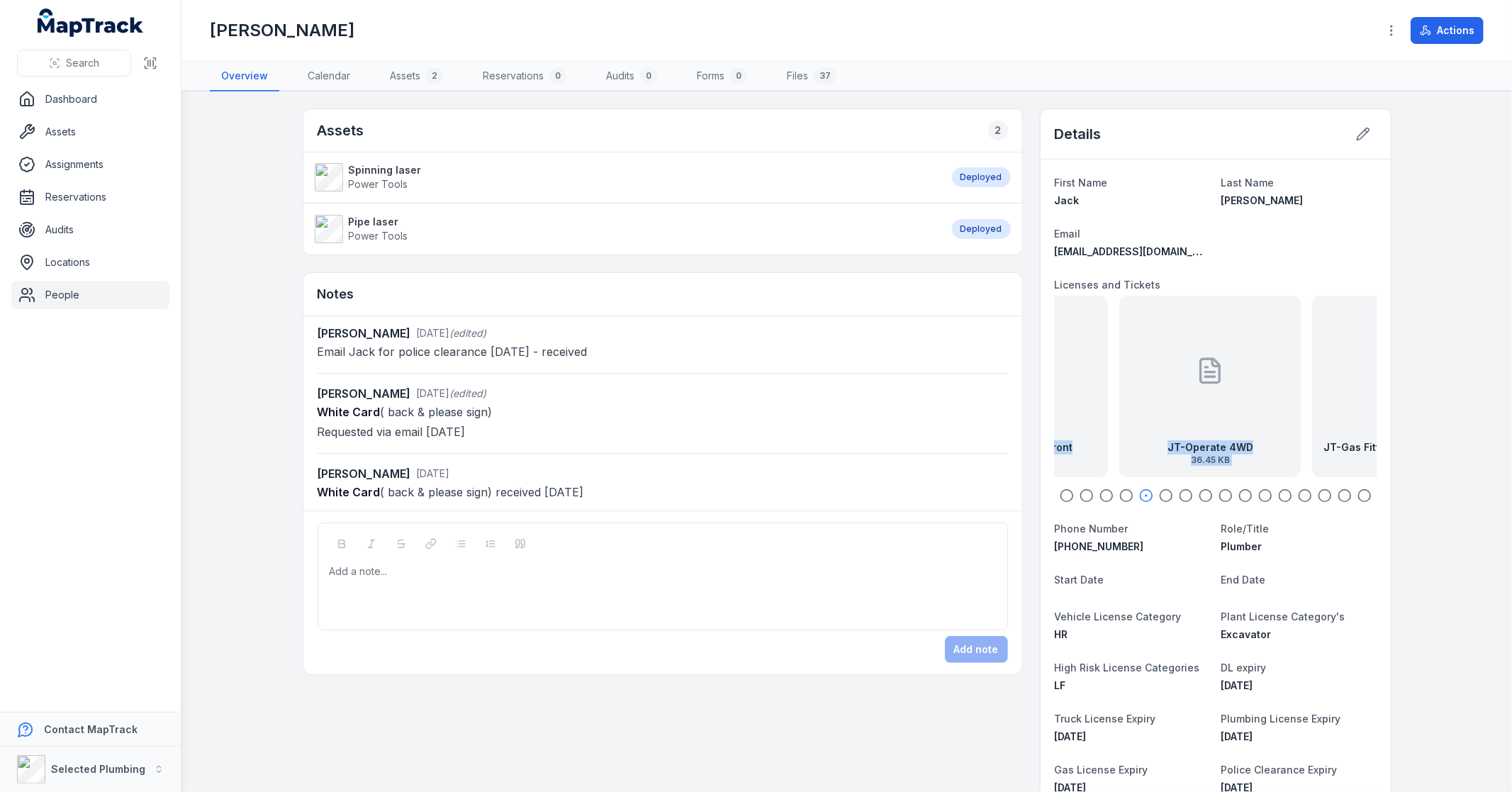
drag, startPoint x: 1253, startPoint y: 402, endPoint x: 1440, endPoint y: 400, distance: 187.0
click at [1440, 400] on main "Assets 2 Spinning laser Power Tools Deployed Pipe laser Power Tools Deployed No…" at bounding box center [847, 441] width 1330 height 701
drag, startPoint x: 1237, startPoint y: 393, endPoint x: 1383, endPoint y: 389, distance: 146.1
click at [1383, 389] on div "First Name [PERSON_NAME] Last Name [PERSON_NAME] Email [EMAIL_ADDRESS][DOMAIN_N…" at bounding box center [1215, 623] width 351 height 928
click at [1182, 381] on div "JT - White Card Front 41.05 KB" at bounding box center [1218, 386] width 182 height 182
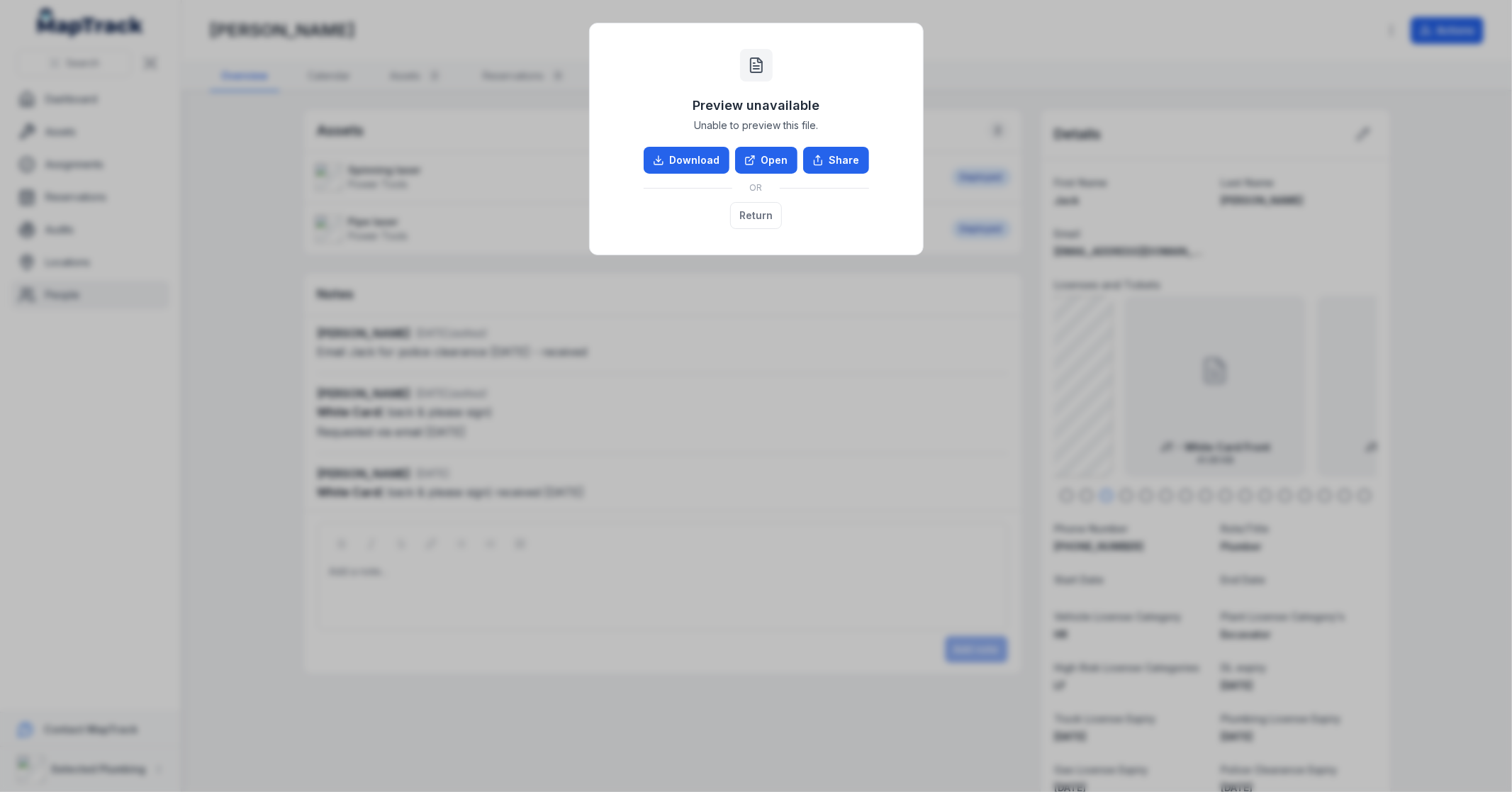
click at [893, 350] on div "Preview unavailable Unable to preview this file. Download Open Share OR Return" at bounding box center [756, 396] width 1512 height 792
drag, startPoint x: 886, startPoint y: 119, endPoint x: 868, endPoint y: 142, distance: 29.2
click at [885, 132] on div "Preview unavailable Unable to preview this file. Download Open Share OR Return" at bounding box center [756, 138] width 305 height 203
click at [803, 242] on div "Preview unavailable Unable to preview this file. Download Open Share OR Return" at bounding box center [756, 138] width 333 height 231
click at [752, 263] on div "Preview unavailable Unable to preview this file. Download Open Share OR Return" at bounding box center [756, 396] width 1512 height 792
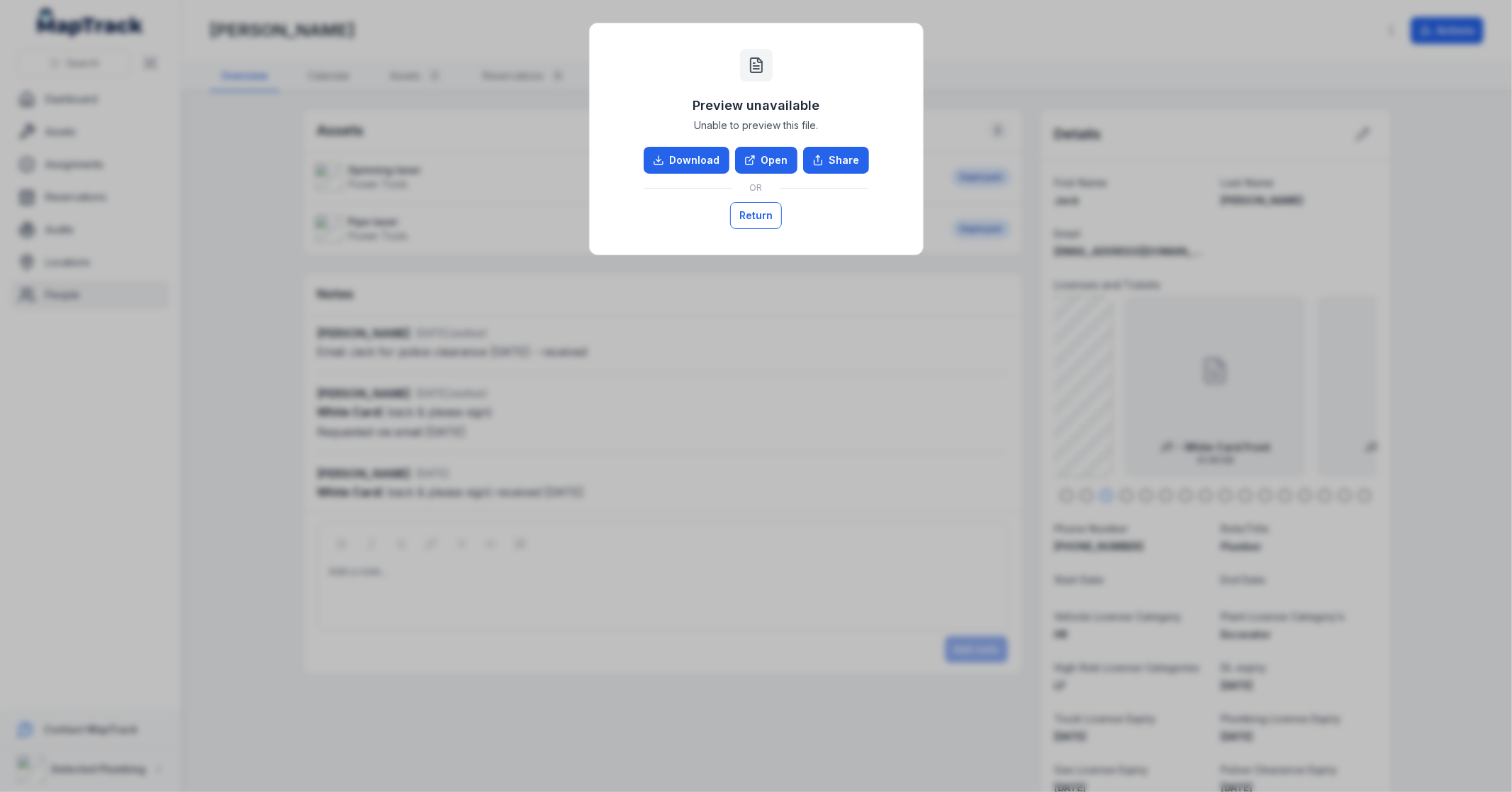
click at [743, 215] on button "Return" at bounding box center [756, 215] width 52 height 27
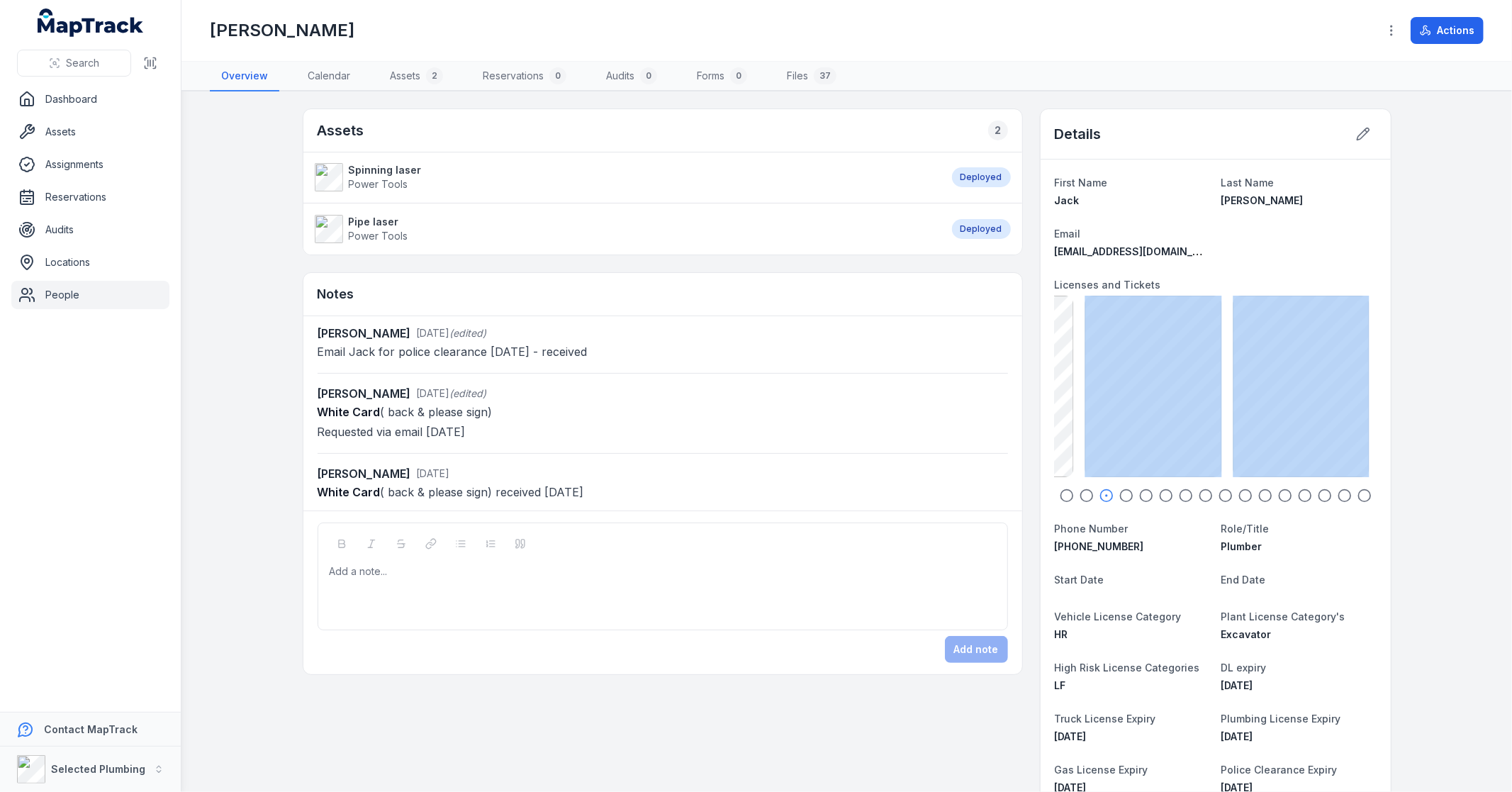
drag, startPoint x: 1147, startPoint y: 411, endPoint x: 1426, endPoint y: 423, distance: 279.3
click at [1426, 423] on main "Assets 2 Spinning laser Power Tools Deployed Pipe laser Power Tools Deployed No…" at bounding box center [847, 441] width 1330 height 701
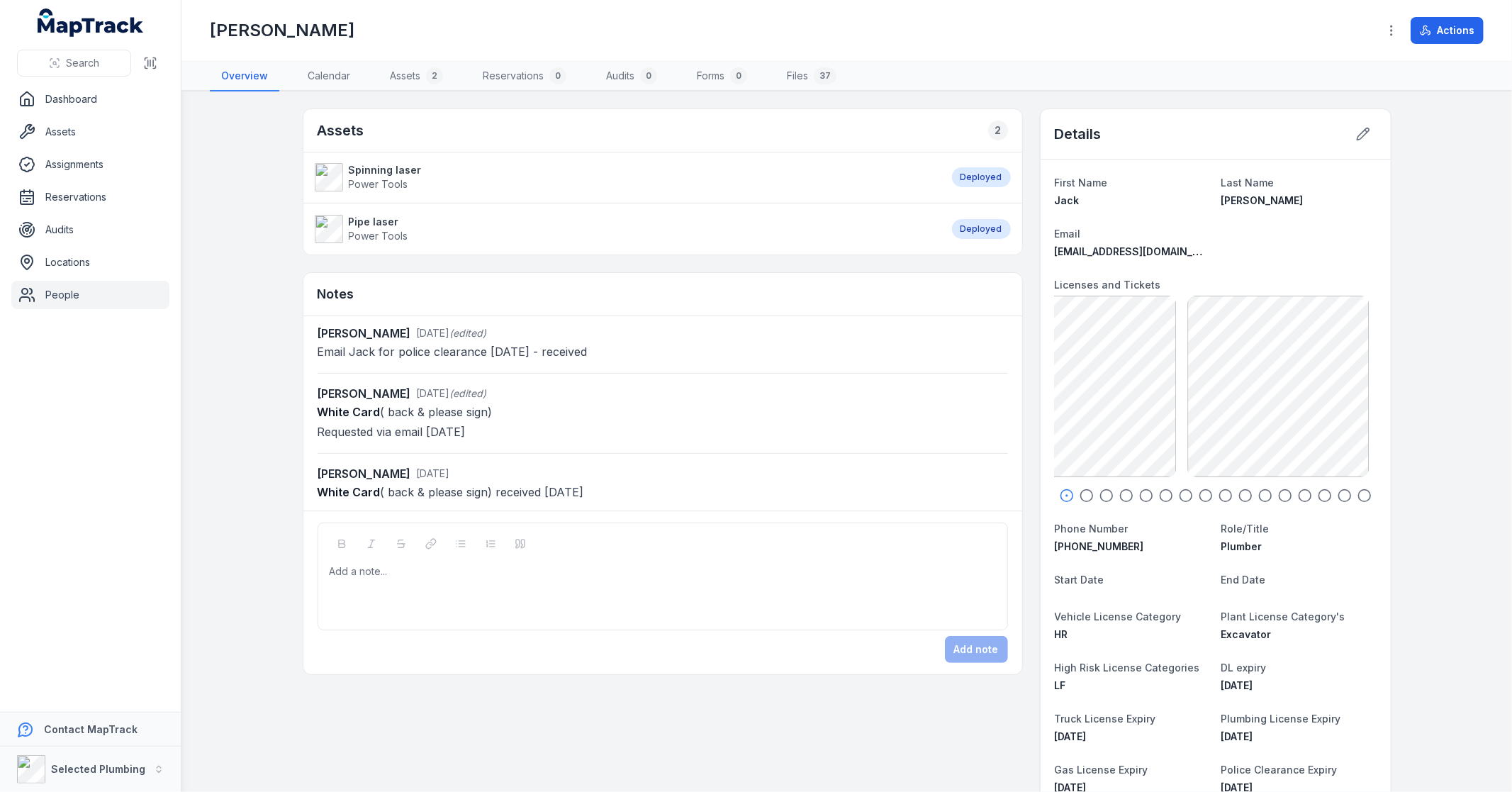
click at [1393, 431] on main "Assets 2 Spinning laser Power Tools Deployed Pipe laser Power Tools Deployed No…" at bounding box center [847, 441] width 1330 height 701
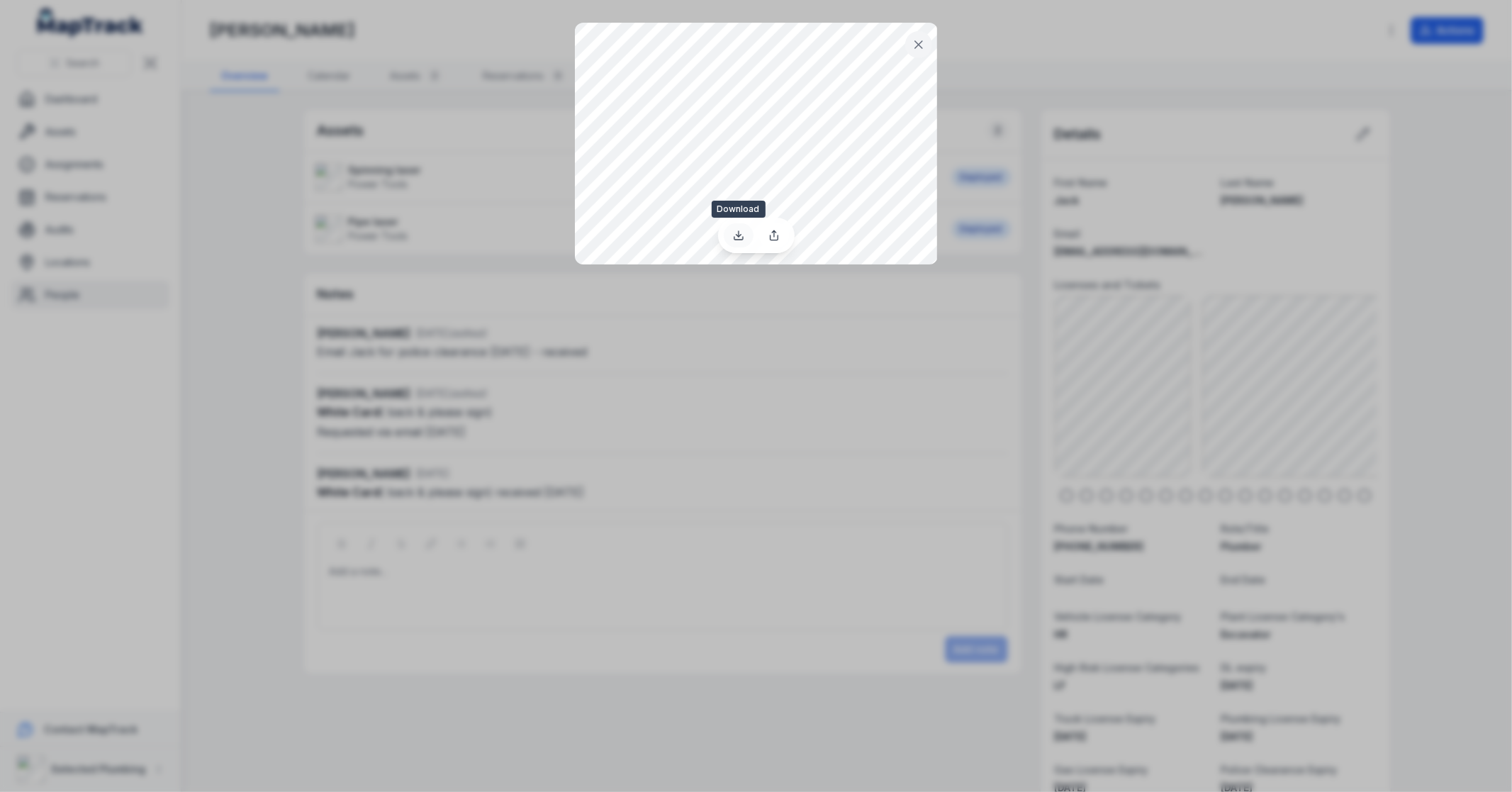
click at [735, 234] on icon at bounding box center [738, 235] width 11 height 11
click at [913, 37] on icon at bounding box center [919, 44] width 14 height 14
